Goal: Task Accomplishment & Management: Use online tool/utility

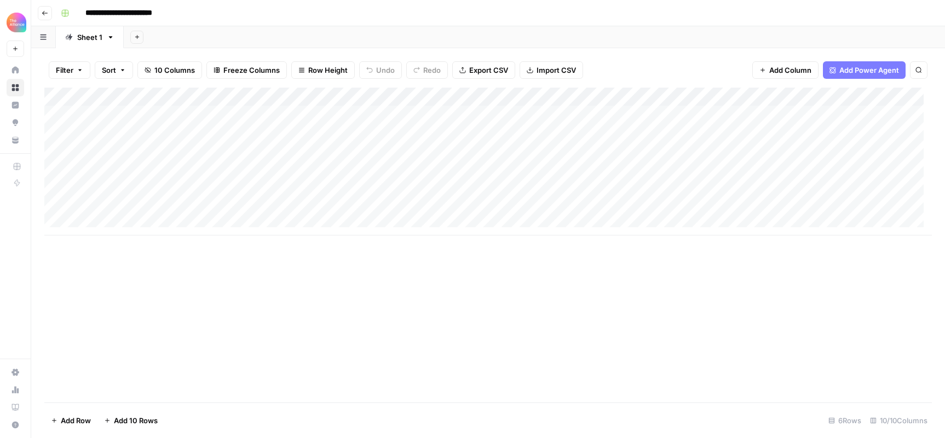
click at [132, 186] on div "Add Column" at bounding box center [487, 162] width 887 height 148
drag, startPoint x: 124, startPoint y: 248, endPoint x: 137, endPoint y: 241, distance: 15.4
click at [123, 248] on button "Third-person" at bounding box center [127, 251] width 54 height 13
click at [229, 180] on div "Add Column" at bounding box center [487, 162] width 887 height 148
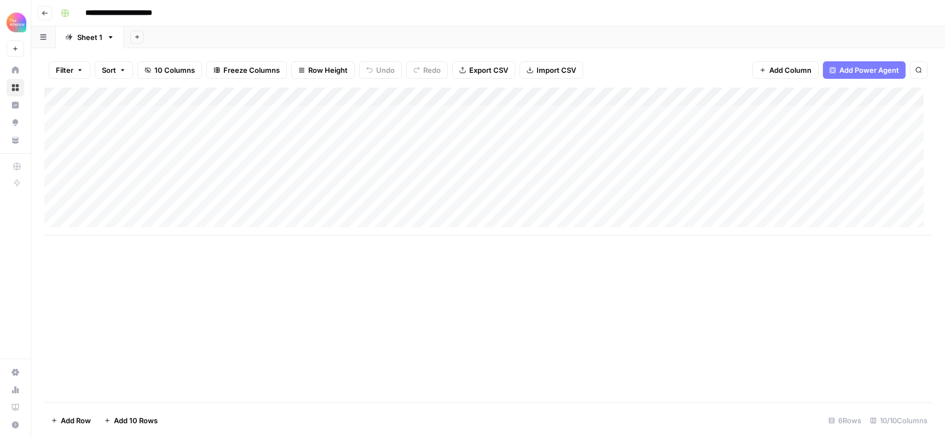
click at [231, 183] on div "Add Column" at bounding box center [487, 162] width 887 height 148
click at [223, 232] on button "Promo" at bounding box center [213, 231] width 31 height 13
click at [331, 189] on div "Add Column" at bounding box center [487, 162] width 887 height 148
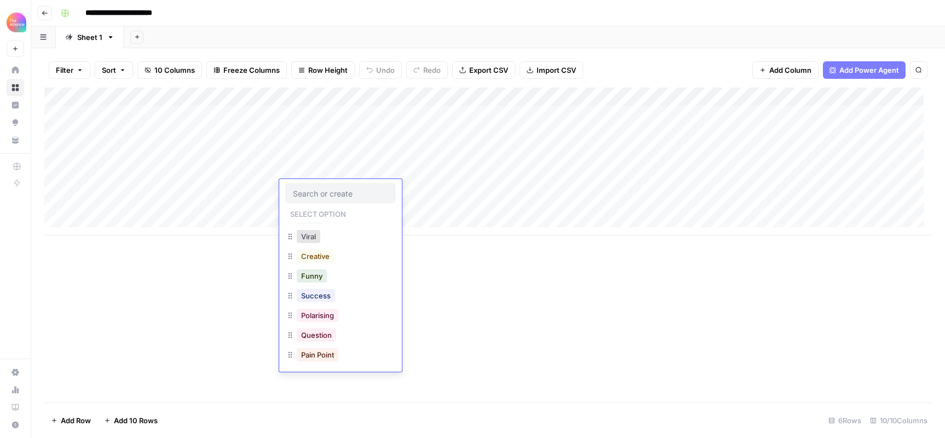
scroll to position [15, 0]
click at [329, 279] on div "Funny" at bounding box center [340, 276] width 109 height 20
click at [314, 278] on button "Funny" at bounding box center [312, 275] width 30 height 13
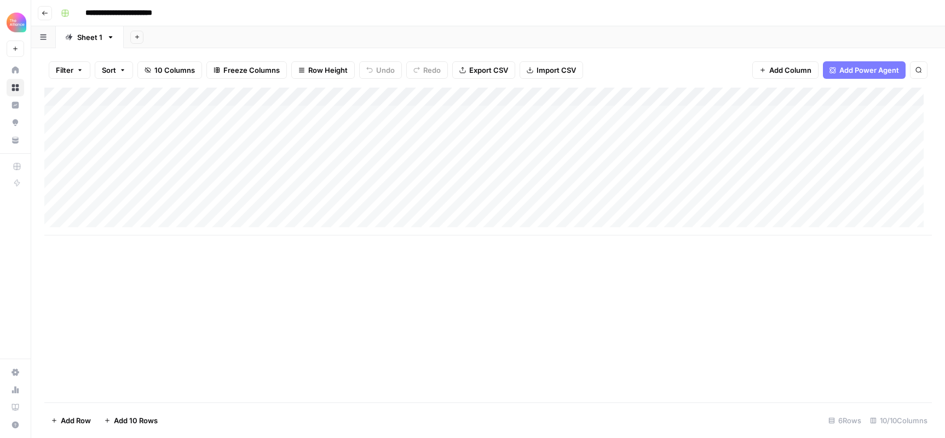
click at [871, 184] on div "Add Column" at bounding box center [487, 162] width 887 height 148
click at [872, 184] on div "Add Column" at bounding box center [487, 162] width 887 height 148
type textarea "**********"
click at [449, 186] on div "Add Column" at bounding box center [487, 162] width 887 height 148
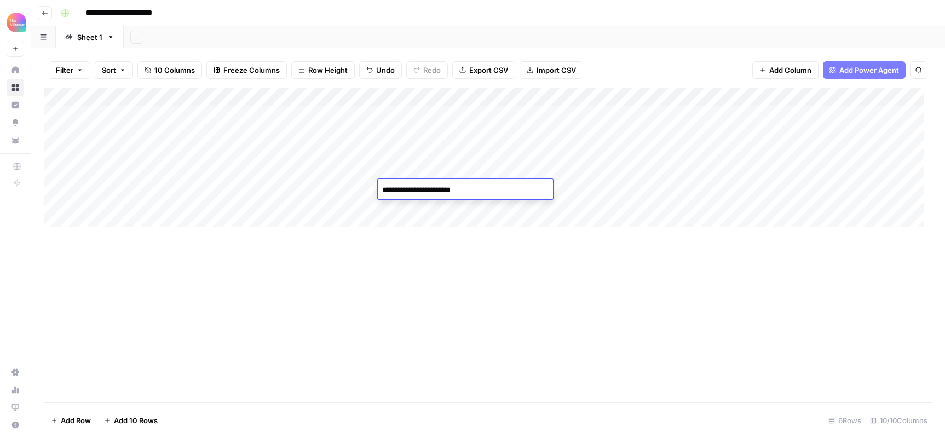
type textarea "**********"
click at [571, 186] on div "Add Column" at bounding box center [487, 162] width 887 height 148
click at [479, 186] on div "Add Column" at bounding box center [487, 162] width 887 height 148
click at [479, 186] on textarea "**********" at bounding box center [465, 189] width 175 height 15
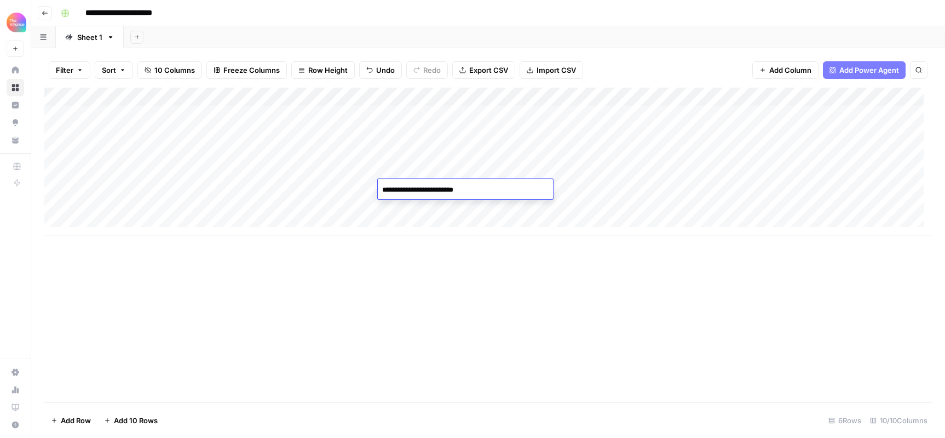
click at [479, 186] on textarea "**********" at bounding box center [465, 189] width 175 height 15
click at [604, 186] on div "Add Column" at bounding box center [487, 162] width 887 height 148
type textarea "**********"
click at [761, 182] on div "Add Column" at bounding box center [487, 162] width 887 height 148
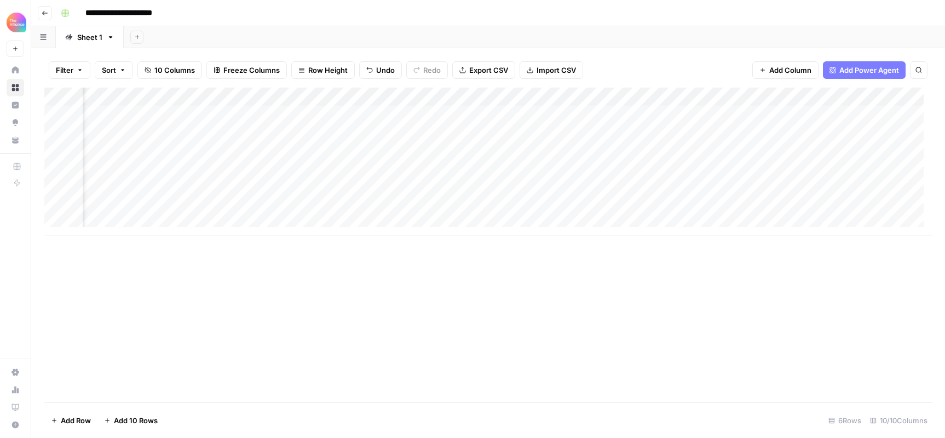
scroll to position [0, 343]
click at [682, 190] on div "Add Column" at bounding box center [487, 162] width 887 height 148
click at [700, 186] on div "Add Column" at bounding box center [487, 162] width 887 height 148
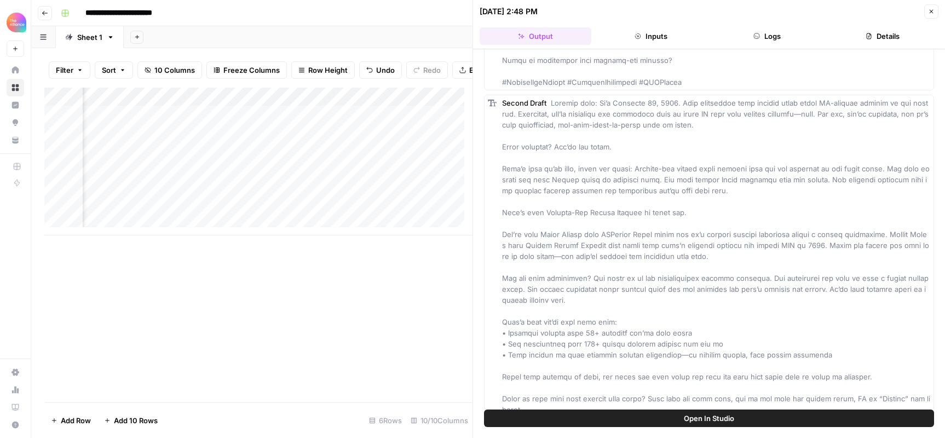
scroll to position [226, 0]
